Goal: Entertainment & Leisure: Consume media (video, audio)

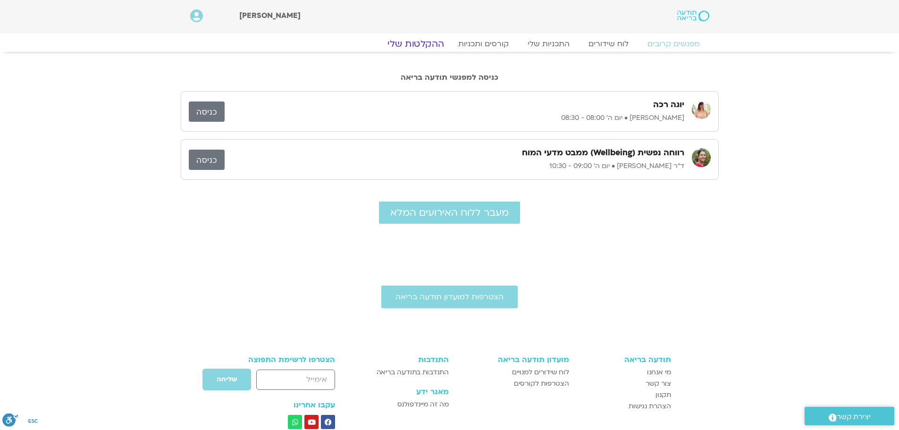
click at [431, 42] on link "ההקלטות שלי" at bounding box center [415, 43] width 79 height 11
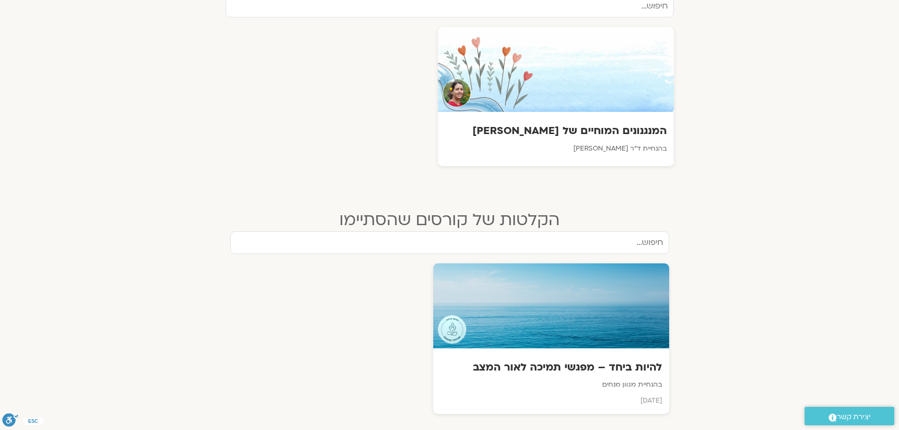
scroll to position [283, 0]
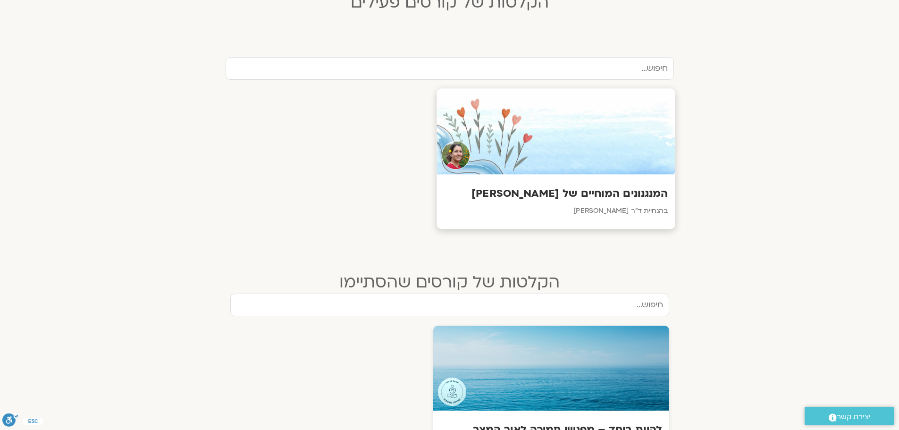
click at [602, 192] on h3 "המנגנונים המוחיים של [PERSON_NAME]" at bounding box center [556, 193] width 224 height 15
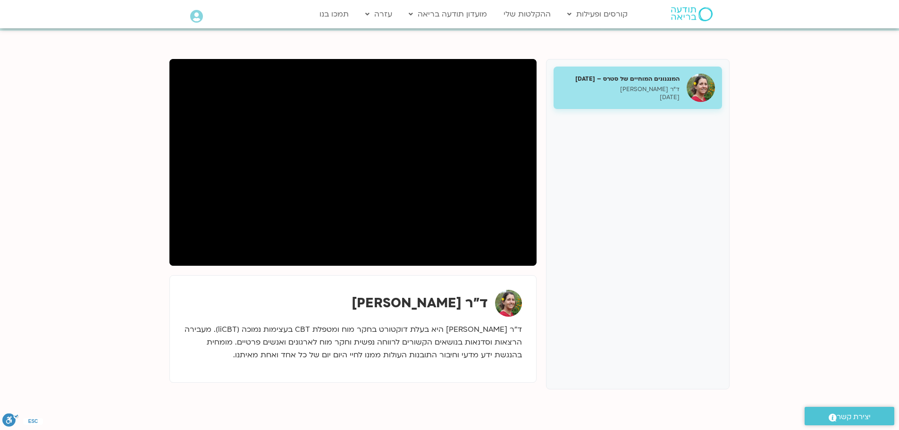
scroll to position [94, 0]
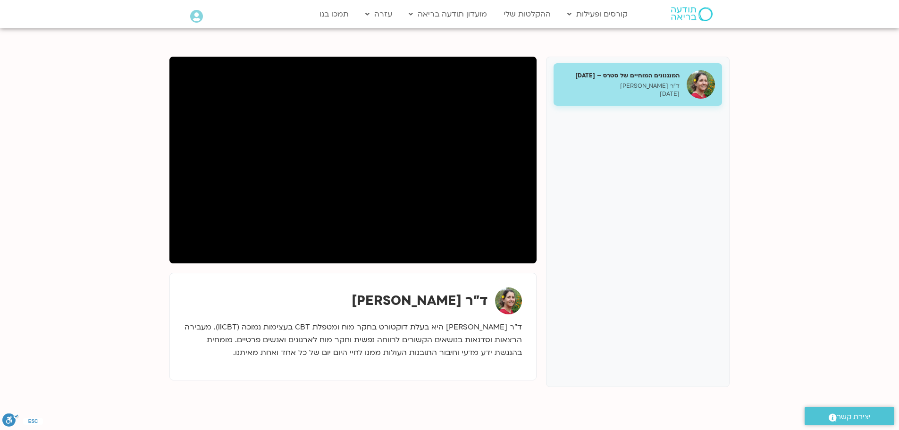
click at [626, 82] on p "ד"ר [PERSON_NAME]" at bounding box center [620, 86] width 119 height 8
